Goal: Navigation & Orientation: Find specific page/section

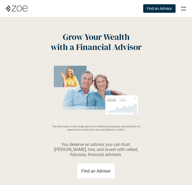
click at [184, 10] on div at bounding box center [183, 10] width 5 height 1
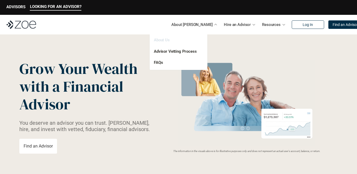
click at [164, 41] on link "About Us" at bounding box center [162, 40] width 16 height 5
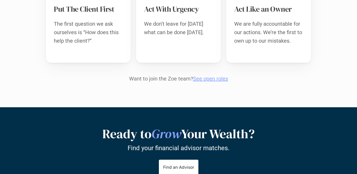
scroll to position [575, 0]
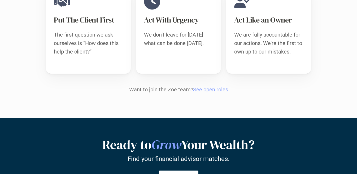
click at [207, 86] on link "See open roles" at bounding box center [210, 89] width 35 height 6
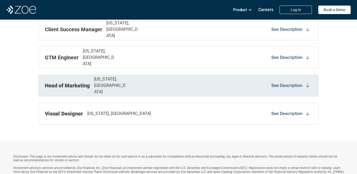
scroll to position [671, 0]
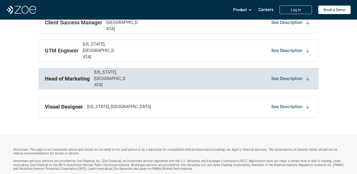
click at [276, 81] on p "See Description" at bounding box center [286, 79] width 31 height 6
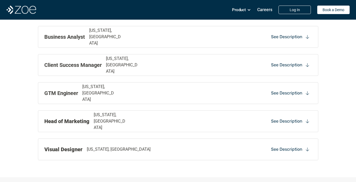
scroll to position [654, 0]
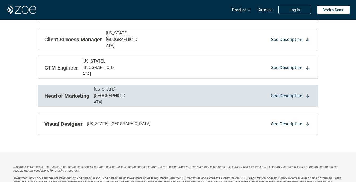
click at [289, 92] on div "See Description" at bounding box center [290, 96] width 43 height 8
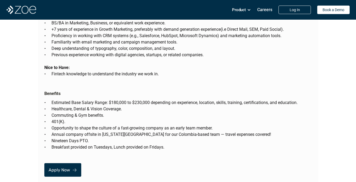
scroll to position [1141, 0]
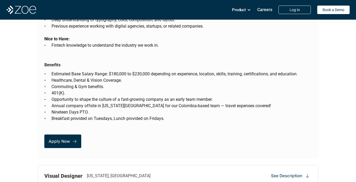
click at [64, 139] on p "Apply Now" at bounding box center [59, 141] width 21 height 5
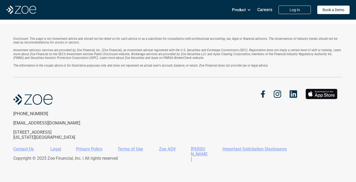
scroll to position [782, 0]
click at [29, 12] on img at bounding box center [21, 10] width 30 height 8
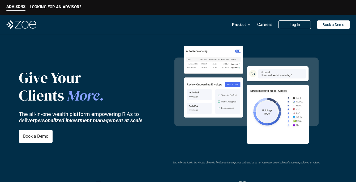
click at [26, 21] on img at bounding box center [21, 24] width 30 height 8
